Goal: Entertainment & Leisure: Consume media (video, audio)

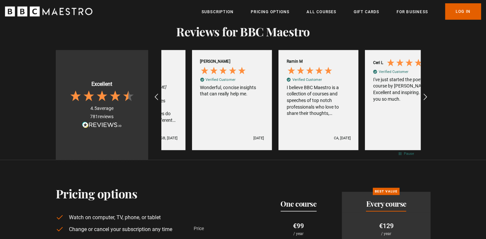
scroll to position [0, 518]
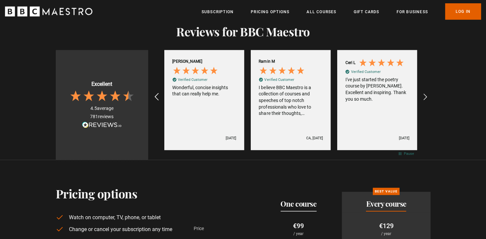
click at [159, 92] on icon "REVIEWS.io Carousel Scroll Left" at bounding box center [156, 96] width 9 height 9
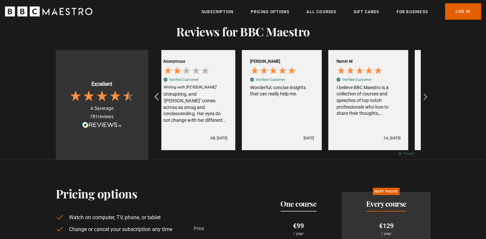
scroll to position [0, 432]
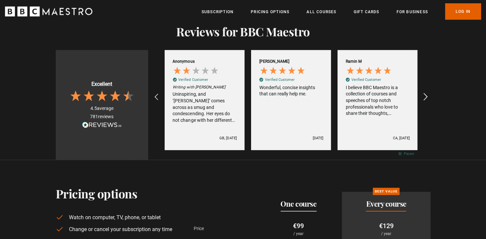
click at [427, 92] on icon "REVIEWS.io Carousel Scroll Right" at bounding box center [424, 96] width 9 height 9
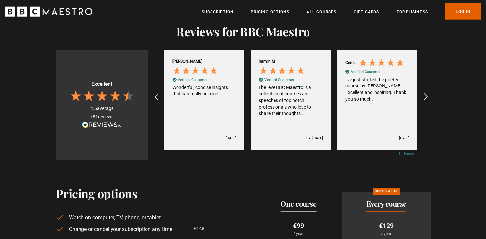
click at [427, 92] on icon "REVIEWS.io Carousel Scroll Right" at bounding box center [424, 96] width 9 height 9
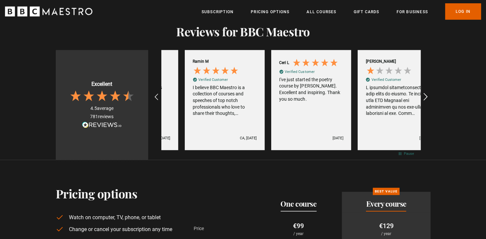
scroll to position [0, 605]
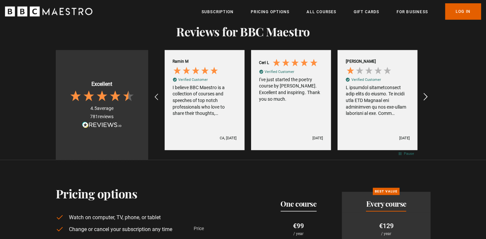
click at [427, 92] on icon "REVIEWS.io Carousel Scroll Right" at bounding box center [424, 96] width 9 height 9
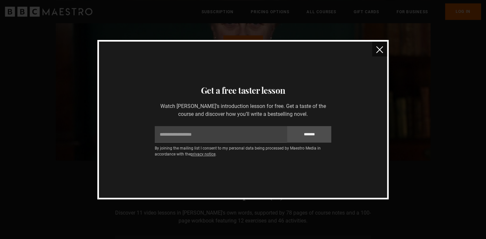
scroll to position [755, 0]
click at [379, 45] on button "close" at bounding box center [379, 49] width 15 height 15
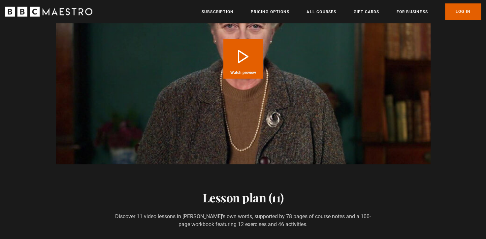
scroll to position [0, 1469]
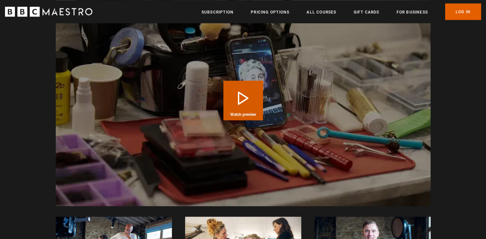
click at [237, 100] on button "Play Course overview for Writing with [PERSON_NAME] Watch preview" at bounding box center [243, 100] width 40 height 40
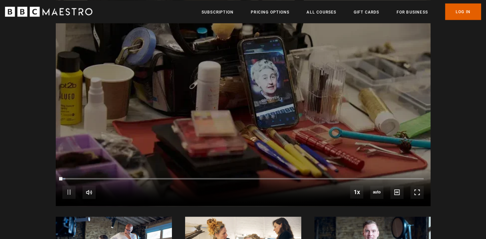
scroll to position [1196, 0]
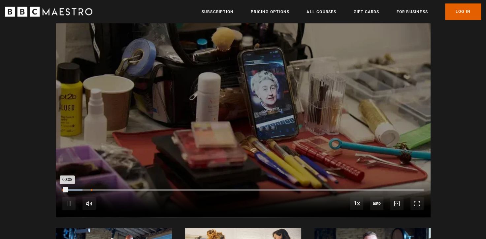
click at [91, 189] on div "Loaded : 5.57% 00:49 00:08" at bounding box center [242, 190] width 361 height 2
click at [319, 181] on div "10s Skip Back 10 seconds Pause 10s Skip Forward 10 seconds Loaded : 0.00% 07:36…" at bounding box center [243, 198] width 375 height 37
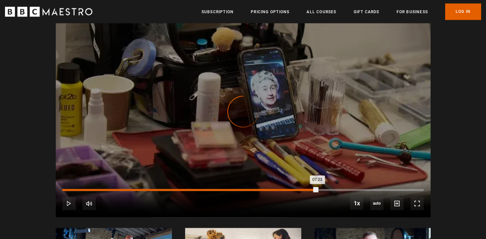
click at [317, 189] on div "Loaded : 0.00% 07:23 07:23" at bounding box center [242, 190] width 361 height 2
click at [269, 189] on div "05:59" at bounding box center [269, 190] width 1 height 2
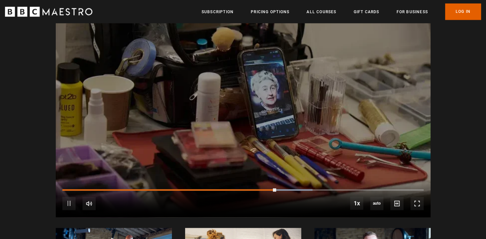
click at [369, 182] on div "10s Skip Back 10 seconds Pause 10s Skip Forward 10 seconds Loaded : 69.27% 08:3…" at bounding box center [243, 198] width 375 height 37
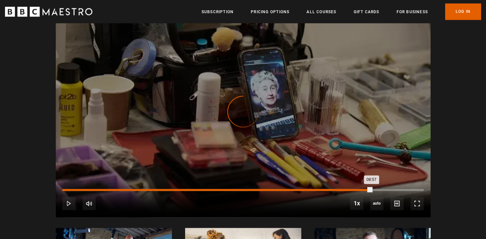
click at [371, 189] on div "Loaded : 0.00% 08:57 08:57" at bounding box center [242, 190] width 361 height 2
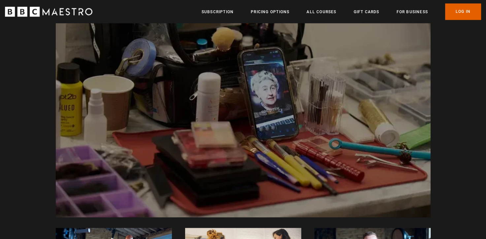
click at [350, 125] on video "Video Player" at bounding box center [243, 111] width 375 height 211
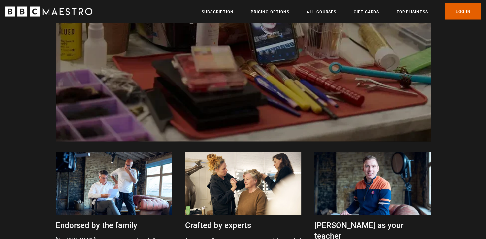
scroll to position [1225, 0]
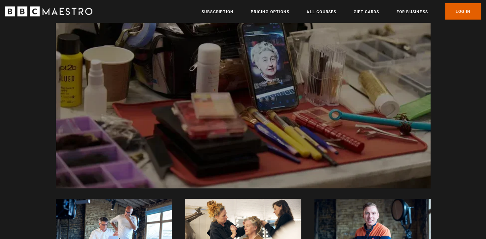
click at [354, 78] on video "Video Player" at bounding box center [243, 83] width 375 height 211
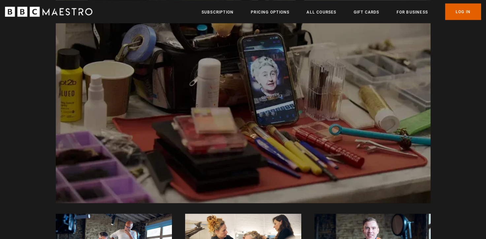
scroll to position [1182, 0]
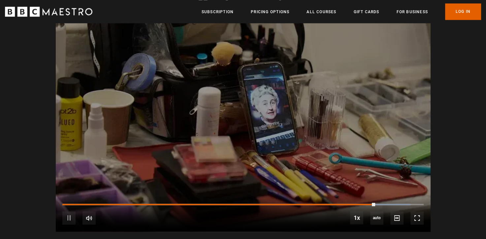
click at [367, 107] on video "Video Player" at bounding box center [243, 126] width 375 height 211
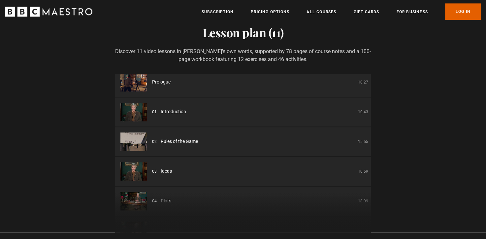
scroll to position [5, 0]
